Goal: Transaction & Acquisition: Subscribe to service/newsletter

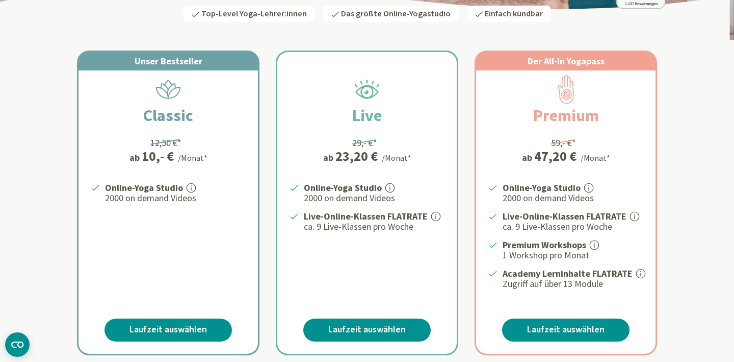
scroll to position [189, 0]
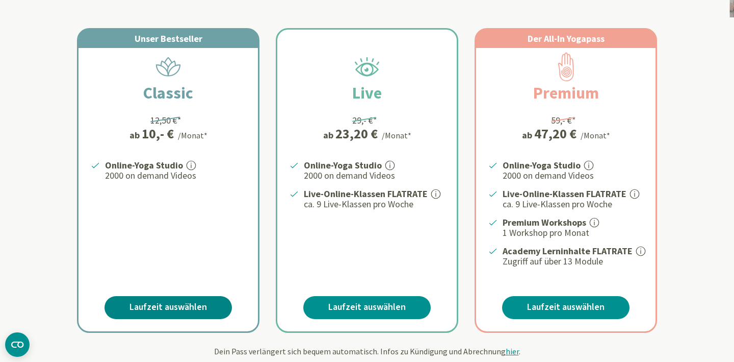
click at [178, 302] on link "Laufzeit auswählen" at bounding box center [168, 307] width 127 height 23
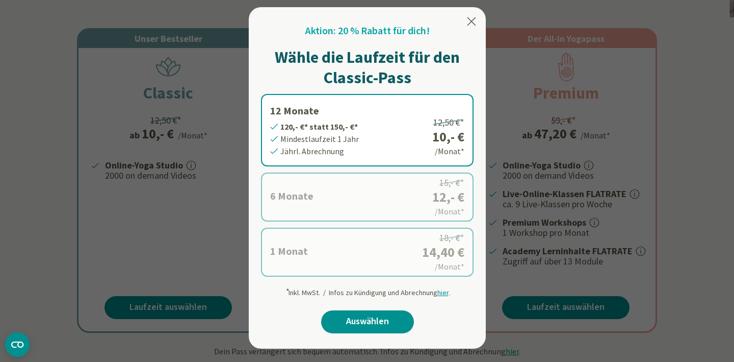
click at [319, 256] on label "1 Monat 14,40 €* statt 18,- €* Mindestlaufzeit 1 Monat Monatl. Abrechnung 18,- …" at bounding box center [367, 251] width 213 height 49
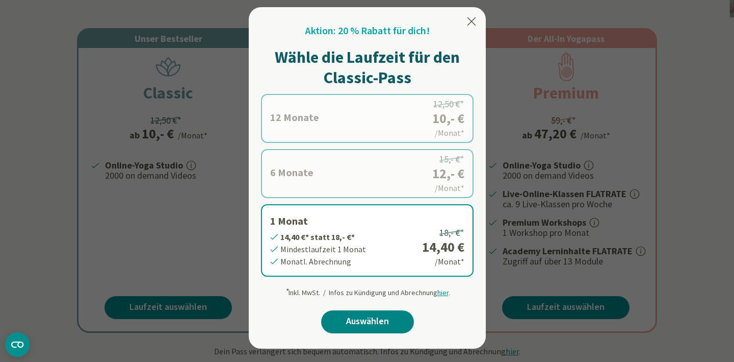
click at [359, 321] on link "Auswählen" at bounding box center [367, 321] width 93 height 23
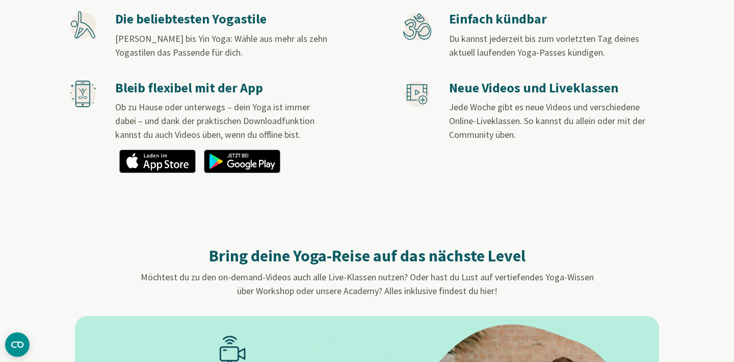
scroll to position [707, 0]
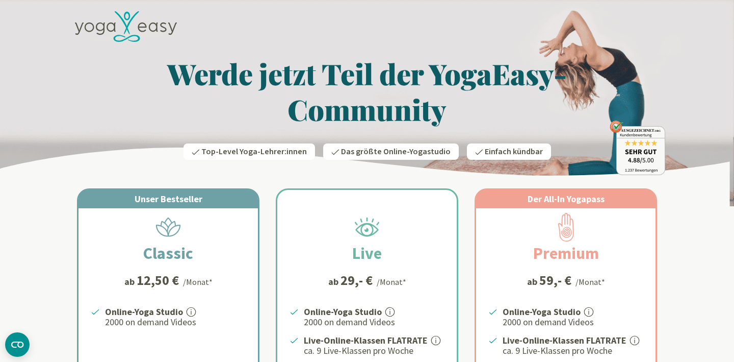
click at [127, 249] on h2 "Classic" at bounding box center [168, 253] width 99 height 24
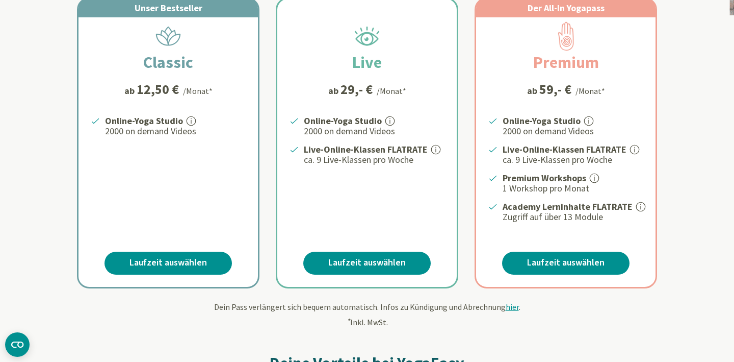
scroll to position [155, 0]
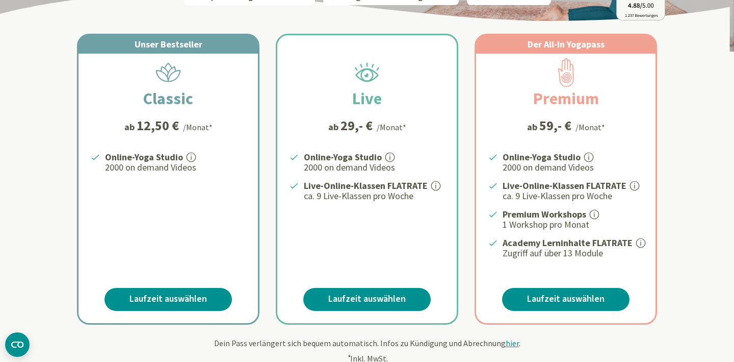
click at [155, 315] on div "Unser Bestseller Classic ab 12,50 € /Monat* Online-Yoga Studio 2000 on demand V…" at bounding box center [169, 179] width 180 height 288
click at [175, 285] on div "Unser Bestseller Classic ab 12,50 € /Monat* Online-Yoga Studio 2000 on demand V…" at bounding box center [169, 179] width 180 height 288
click at [170, 295] on link "Laufzeit auswählen" at bounding box center [168, 299] width 127 height 23
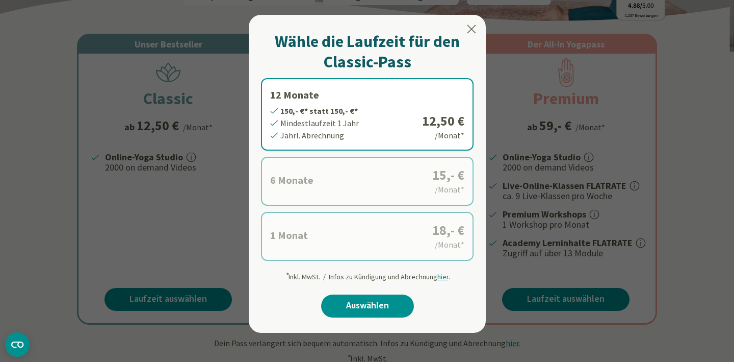
click at [348, 222] on label "1 Monat 18,- €* statt 18,- €* Mindestlaufzeit 1 Monat Monatl. Abrechnung 18,- €…" at bounding box center [367, 236] width 213 height 49
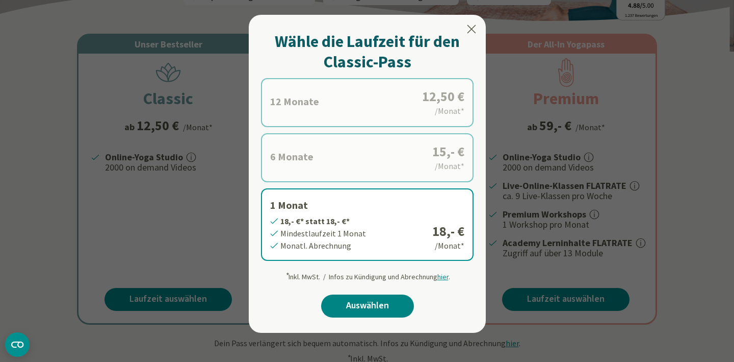
click at [367, 306] on link "Auswählen" at bounding box center [367, 305] width 93 height 23
